Goal: Transaction & Acquisition: Purchase product/service

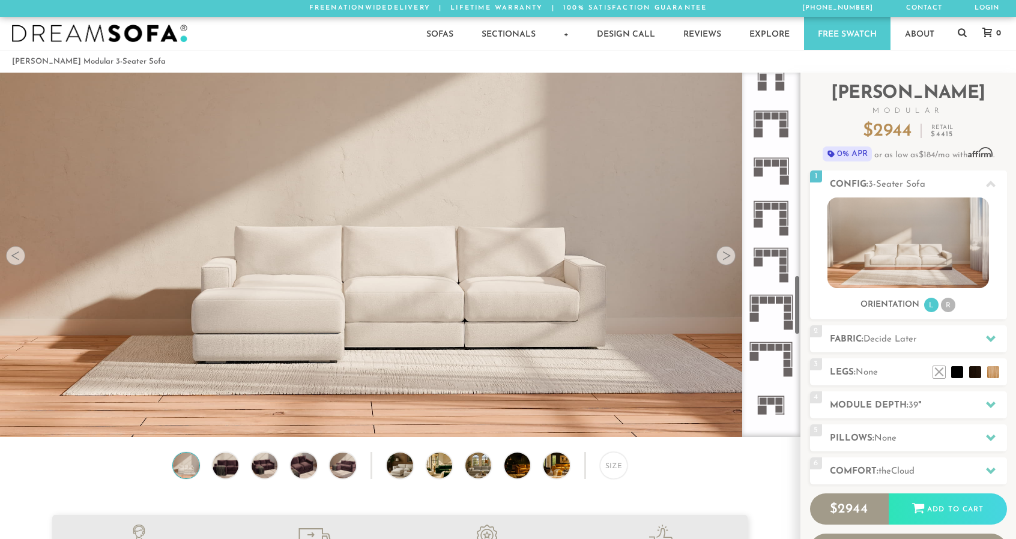
scroll to position [1243, 0]
click at [775, 341] on rect at bounding box center [771, 341] width 43 height 1
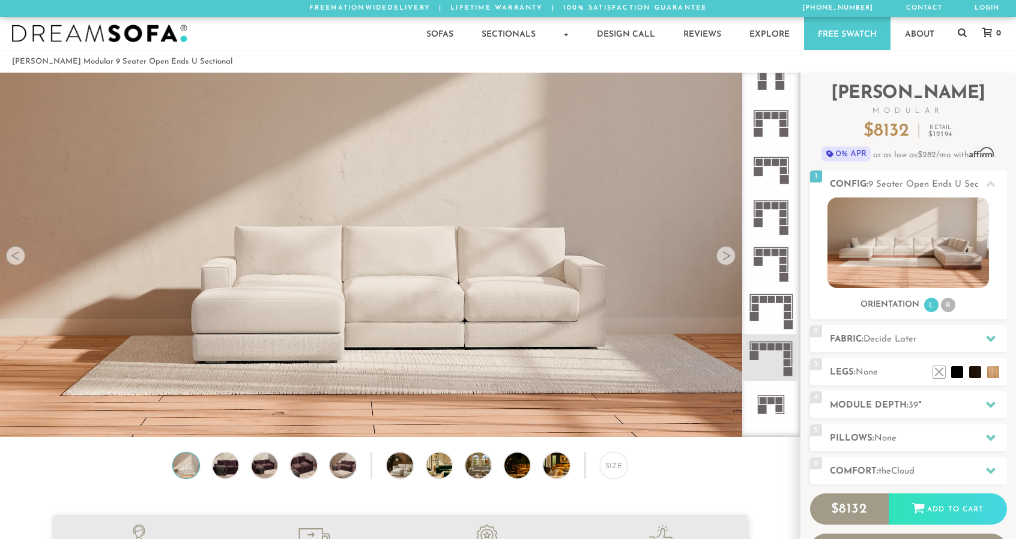
click at [777, 349] on rect at bounding box center [779, 346] width 7 height 7
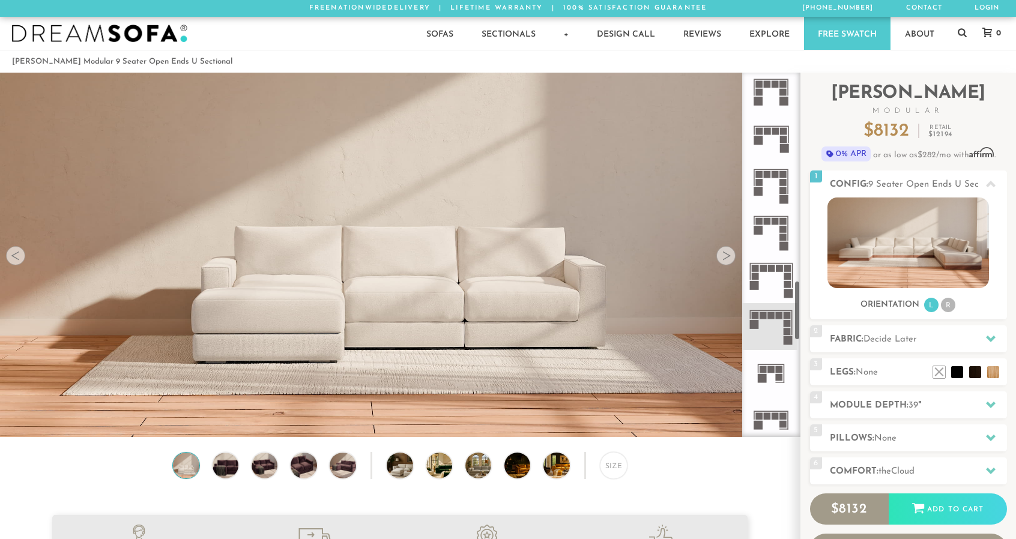
scroll to position [1275, 0]
click at [902, 338] on span "Decide Later" at bounding box center [889, 339] width 53 height 9
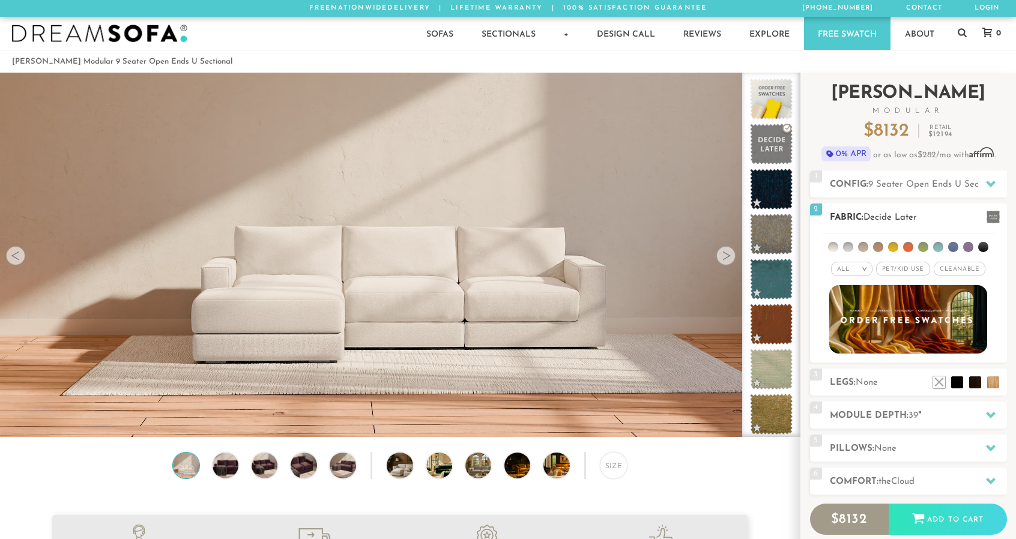
click at [844, 271] on em "All" at bounding box center [843, 269] width 13 height 7
drag, startPoint x: 844, startPoint y: 271, endPoint x: 817, endPoint y: 228, distance: 51.0
click at [817, 228] on div "2 Fabric: Decide Later All > All" at bounding box center [908, 283] width 197 height 159
click at [817, 228] on div "2 Fabric: Decide Later" at bounding box center [908, 217] width 197 height 27
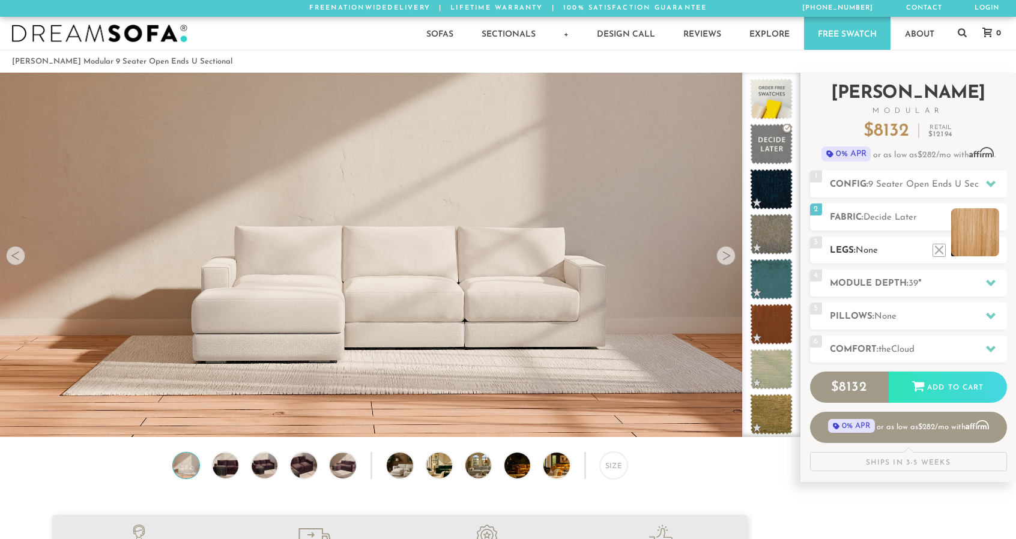
click at [988, 243] on li at bounding box center [975, 232] width 48 height 48
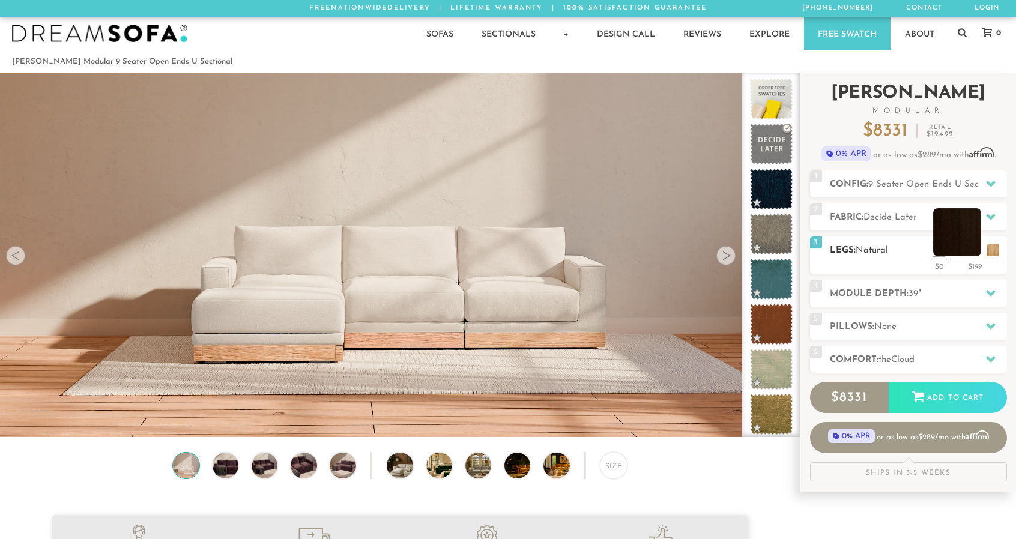
click at [955, 239] on li at bounding box center [957, 232] width 48 height 48
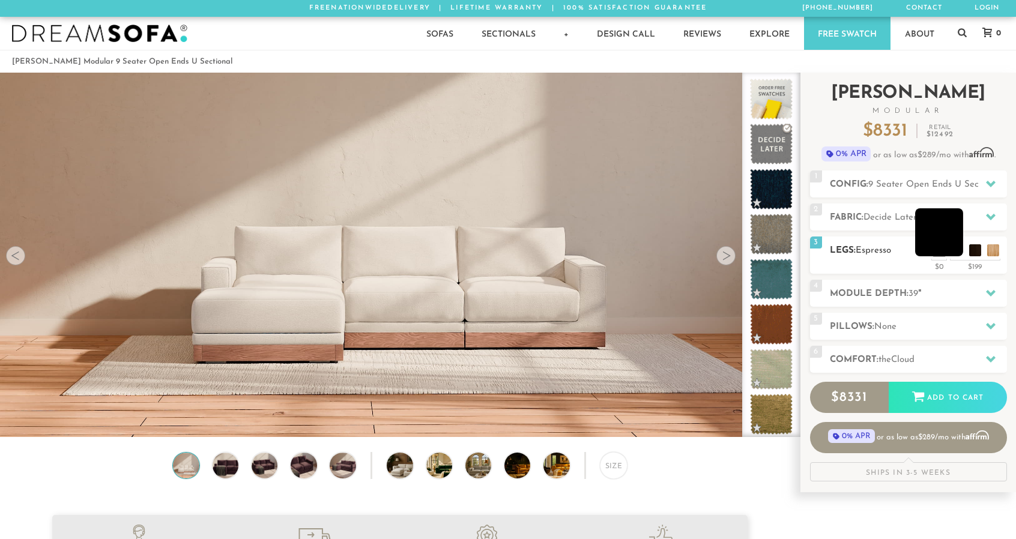
click at [958, 246] on li at bounding box center [939, 232] width 48 height 48
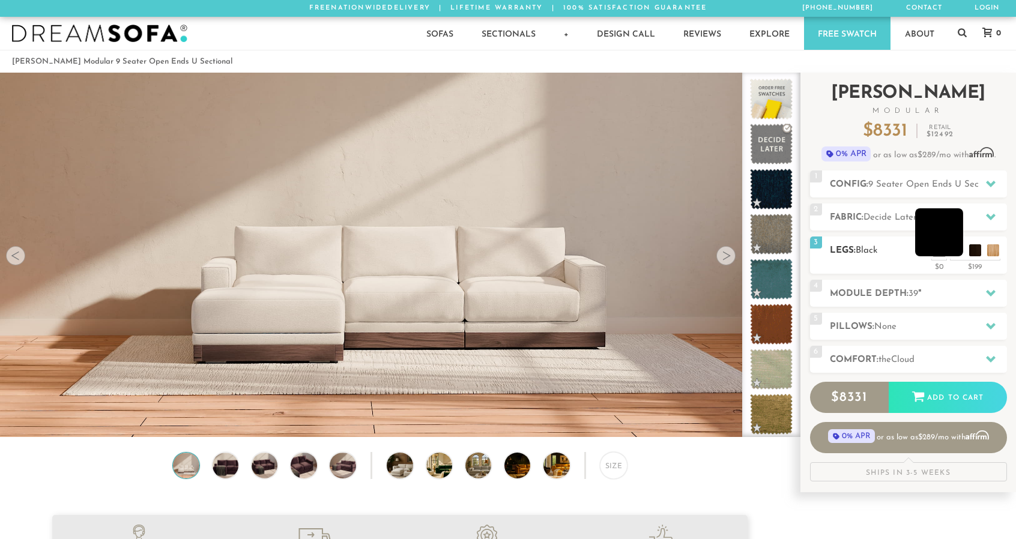
click at [937, 230] on li at bounding box center [939, 232] width 48 height 48
click at [890, 356] on span "the" at bounding box center [884, 359] width 13 height 9
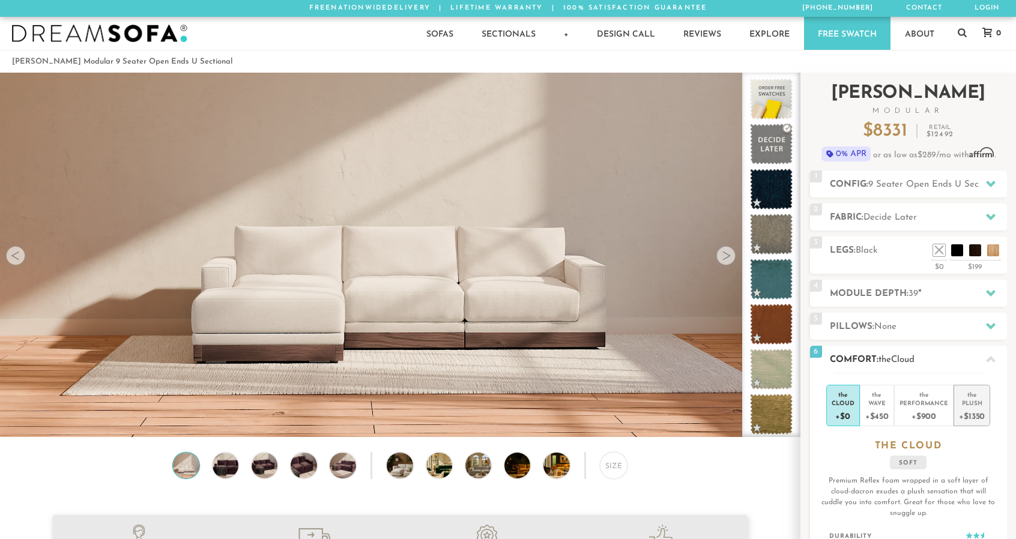
click at [973, 399] on div "Plush" at bounding box center [972, 403] width 26 height 8
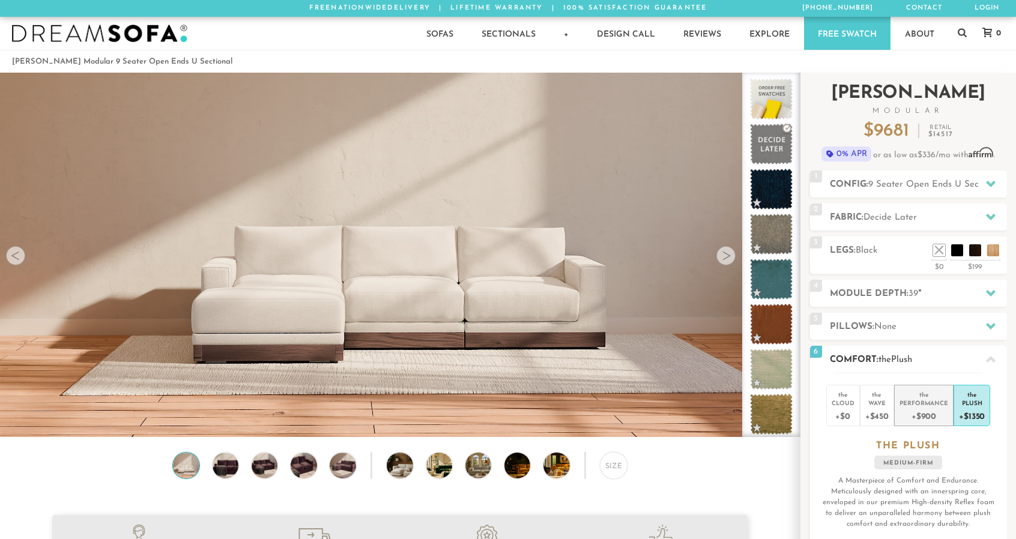
click at [924, 407] on div "+$900" at bounding box center [923, 415] width 49 height 17
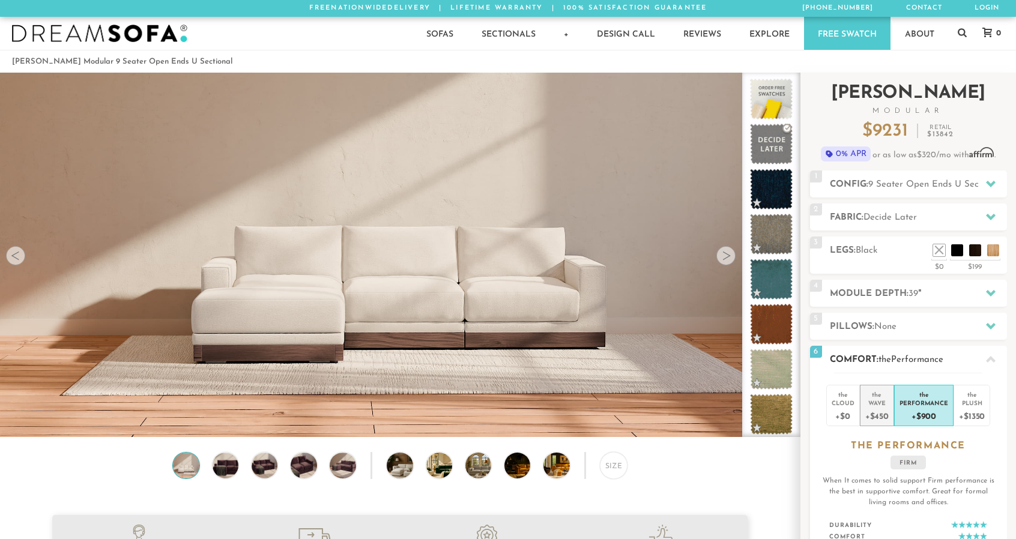
click at [874, 401] on div "Wave" at bounding box center [876, 403] width 23 height 8
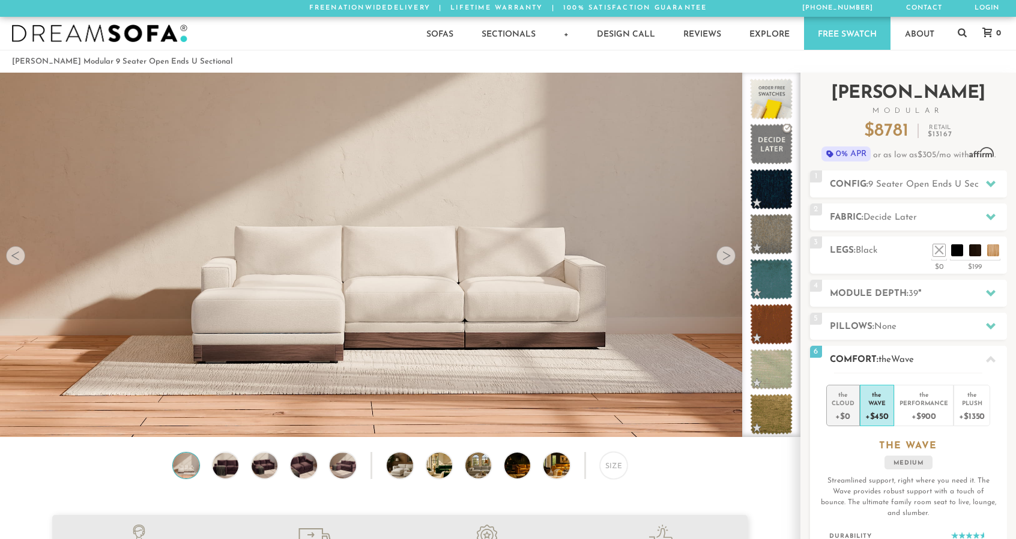
click at [841, 407] on div "+$0" at bounding box center [843, 415] width 23 height 17
click at [971, 402] on div "Plush" at bounding box center [972, 403] width 26 height 8
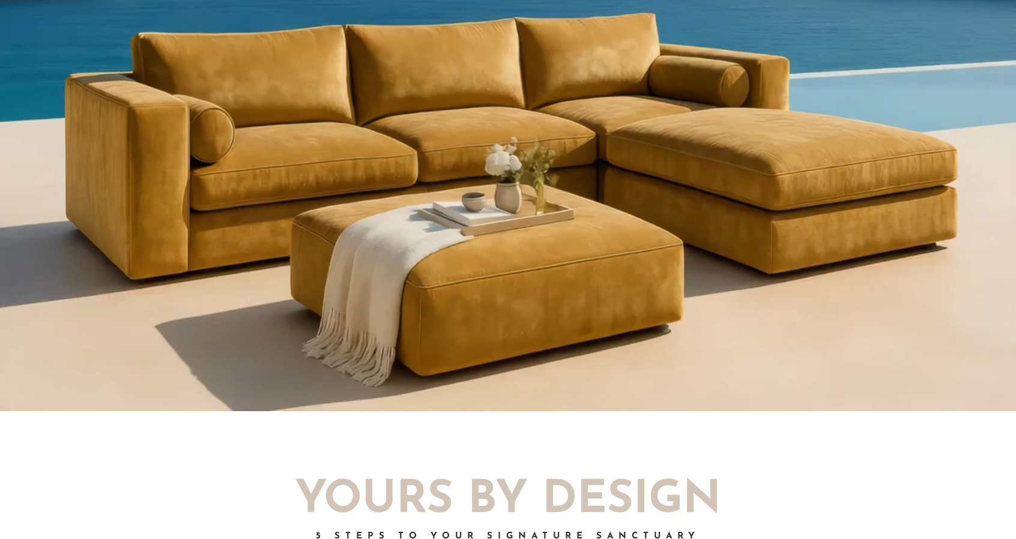
scroll to position [1179, 0]
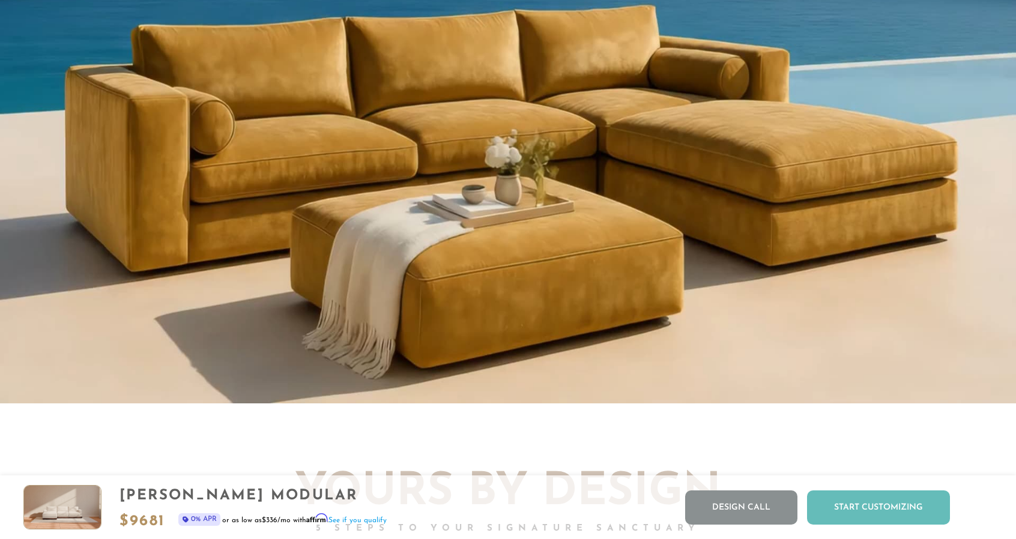
click at [862, 504] on div "Start Customizing" at bounding box center [878, 508] width 143 height 34
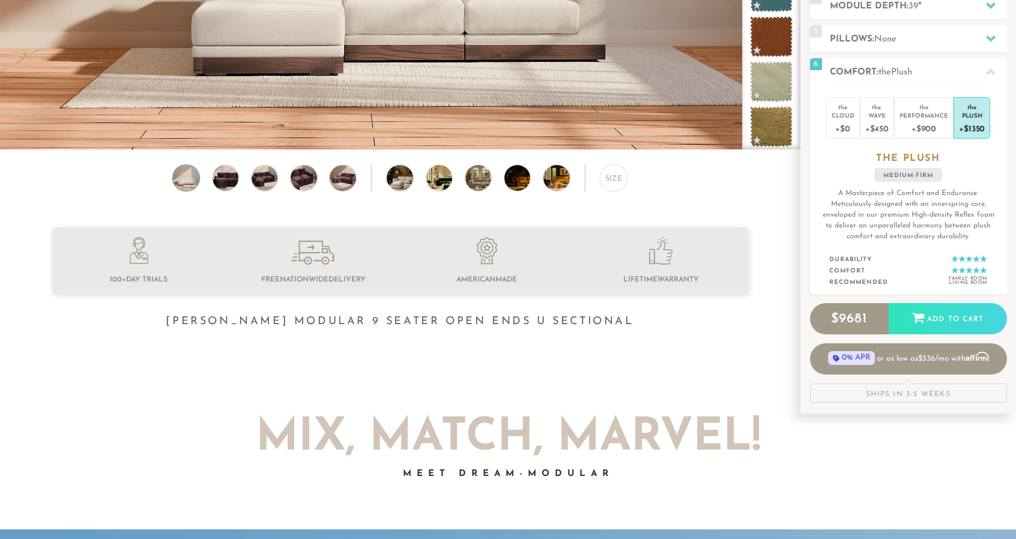
scroll to position [0, 0]
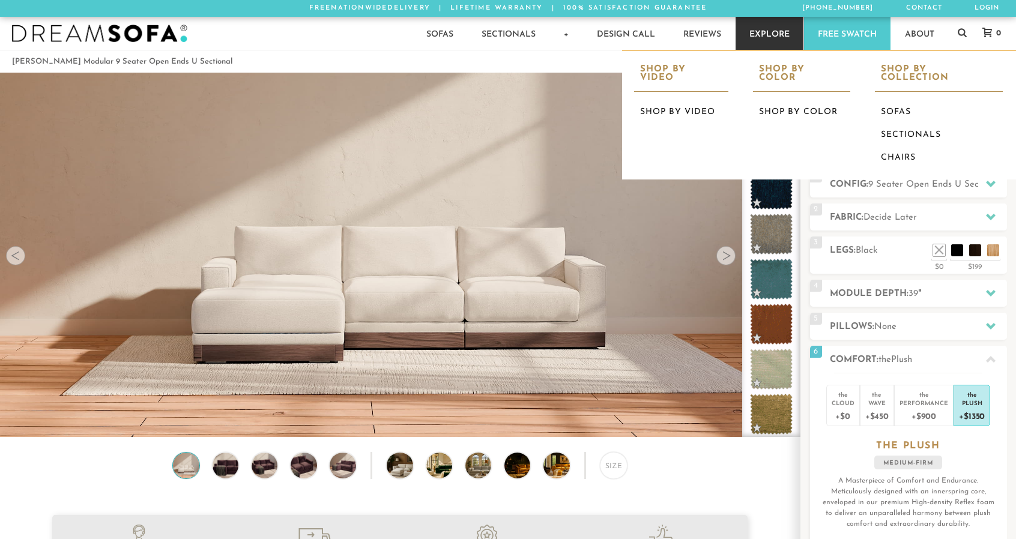
click at [769, 39] on link "Explore" at bounding box center [770, 33] width 68 height 33
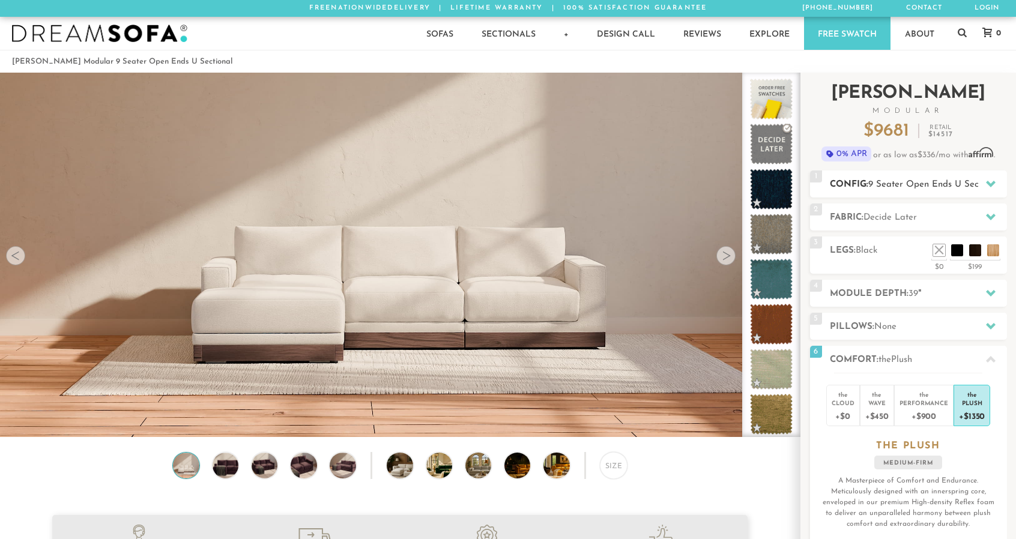
click at [837, 187] on h2 "Config: 9 Seater Open Ends U Sectional" at bounding box center [918, 185] width 177 height 14
